Goal: Find contact information: Find contact information

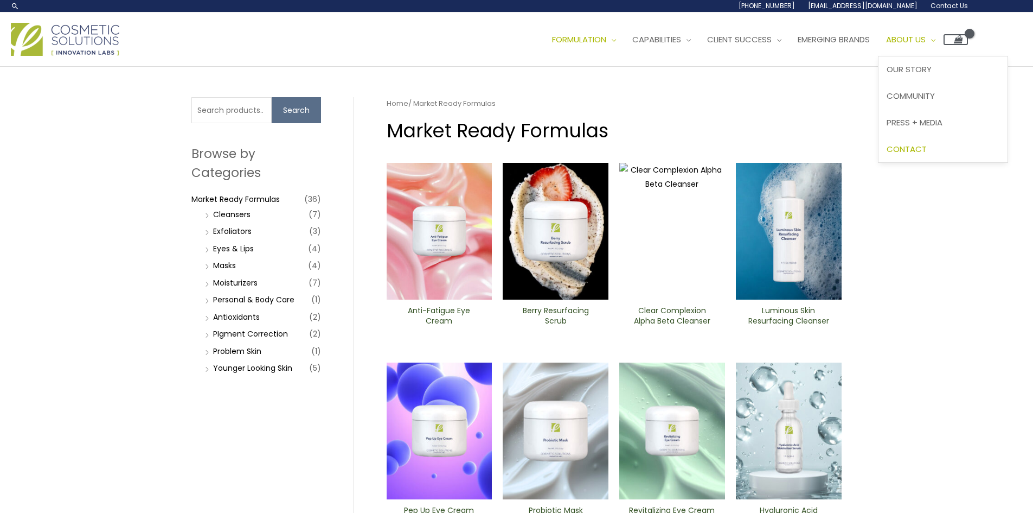
click at [927, 152] on span "Contact" at bounding box center [907, 148] width 40 height 11
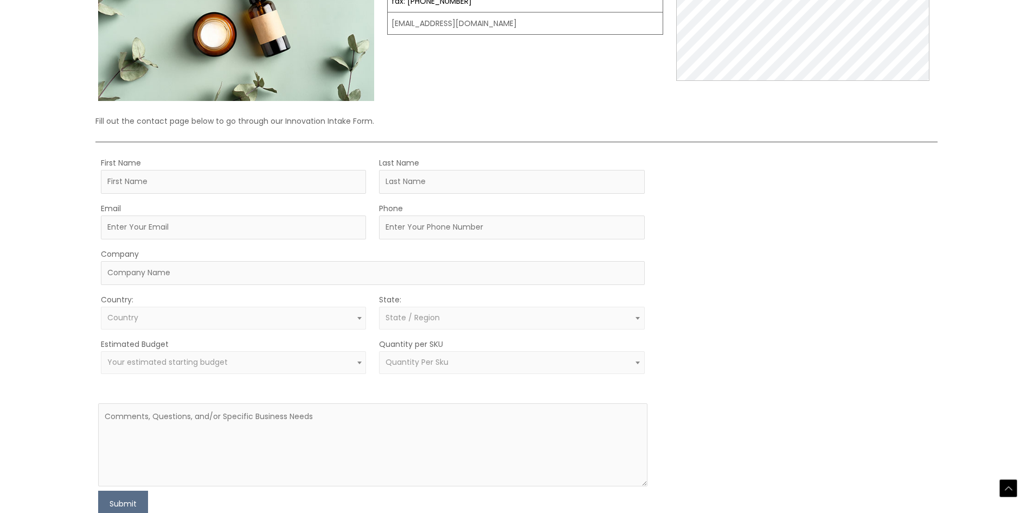
scroll to position [217, 0]
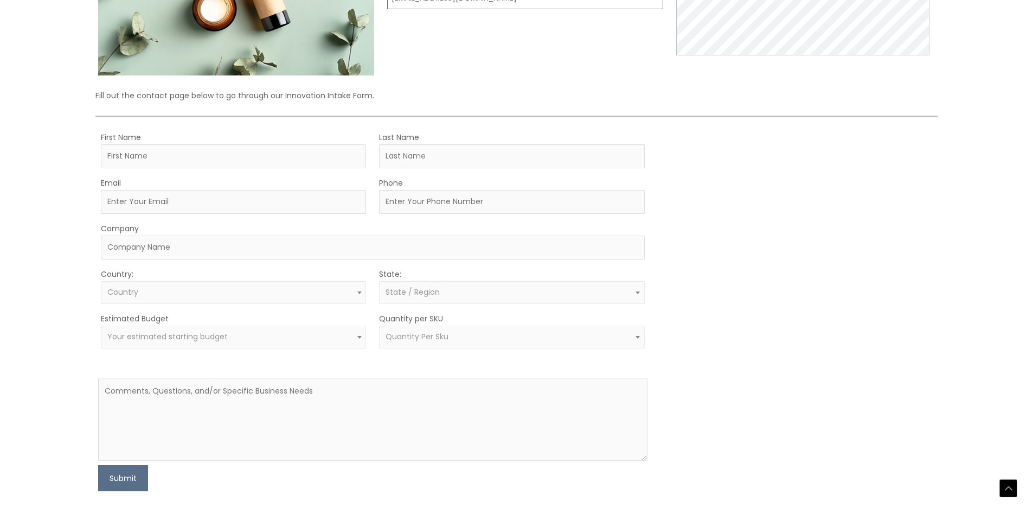
click at [912, 119] on div "Let’s Innovate Together office: 561.226.8600 toll-free: [PHONE_NUMBER] fax: [PH…" at bounding box center [516, 185] width 842 height 610
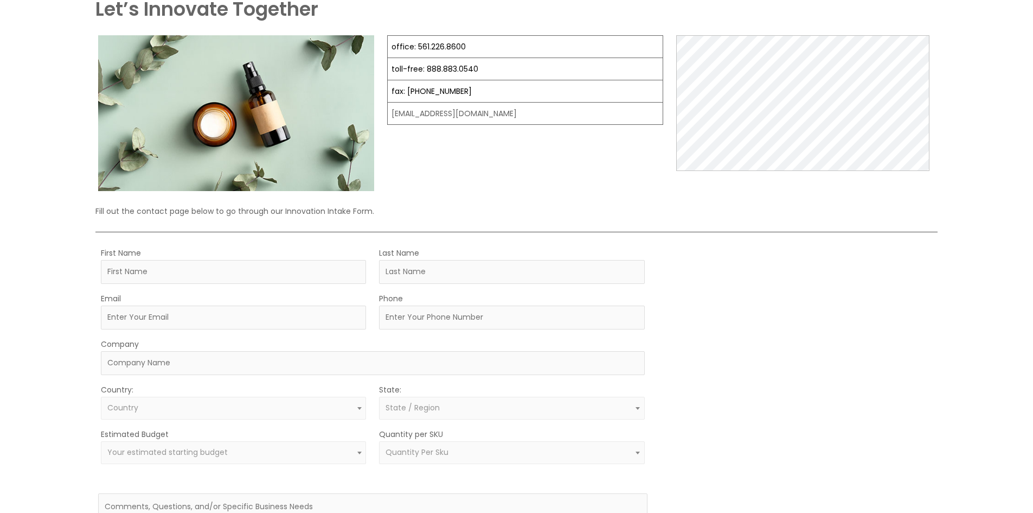
scroll to position [0, 0]
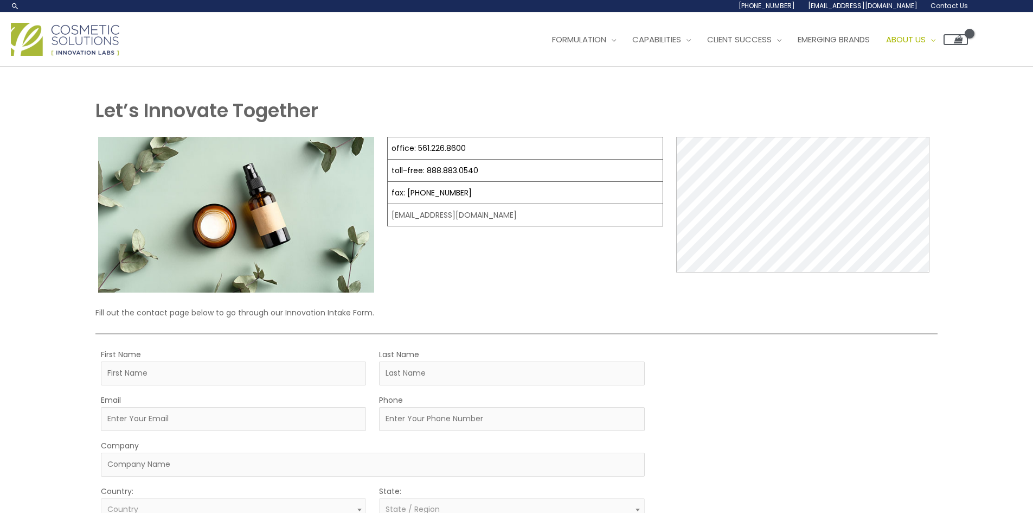
click at [503, 94] on div "Let’s Innovate Together office: 561.226.8600 toll-free: 888.883.0540 fax: 561.2…" at bounding box center [517, 406] width 673 height 679
drag, startPoint x: 437, startPoint y: 103, endPoint x: 429, endPoint y: 103, distance: 7.6
click at [433, 103] on h1 "Let’s Innovate Together" at bounding box center [516, 110] width 842 height 27
click at [578, 114] on h1 "Let’s Innovate Together" at bounding box center [516, 110] width 842 height 27
click at [645, 93] on span "Market Ready Formulas" at bounding box center [603, 95] width 100 height 11
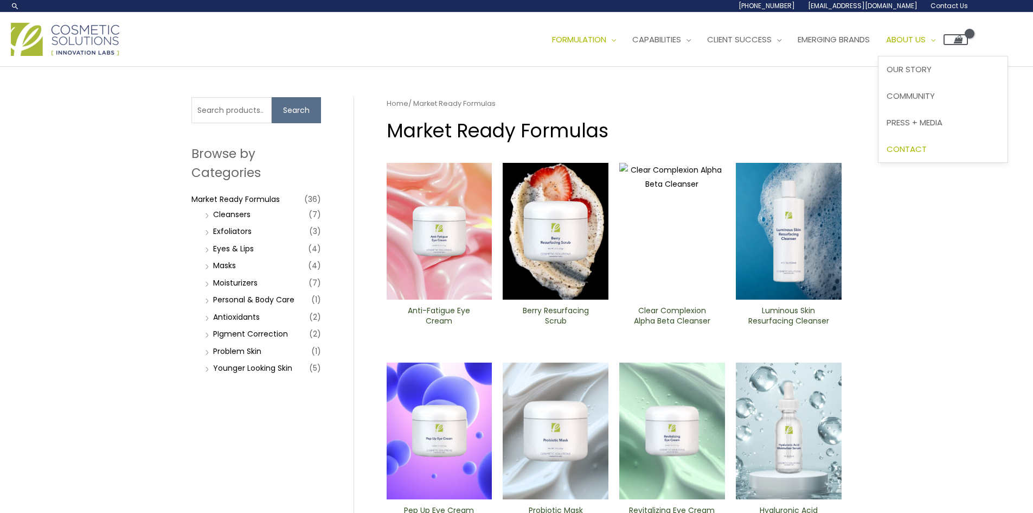
click at [951, 155] on link "Contact" at bounding box center [943, 149] width 129 height 27
